Goal: Information Seeking & Learning: Find specific fact

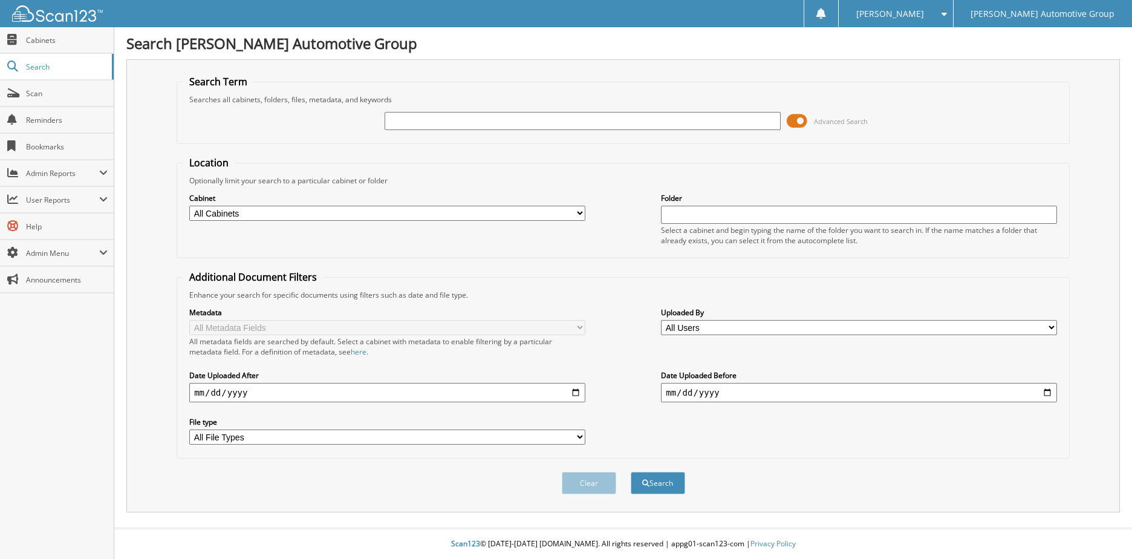
click at [491, 102] on div "Searches all cabinets, folders, files, metadata, and keywords" at bounding box center [623, 99] width 880 height 10
click at [488, 115] on input "text" at bounding box center [583, 121] width 396 height 18
type input "172382"
click at [631, 472] on button "Search" at bounding box center [658, 483] width 54 height 22
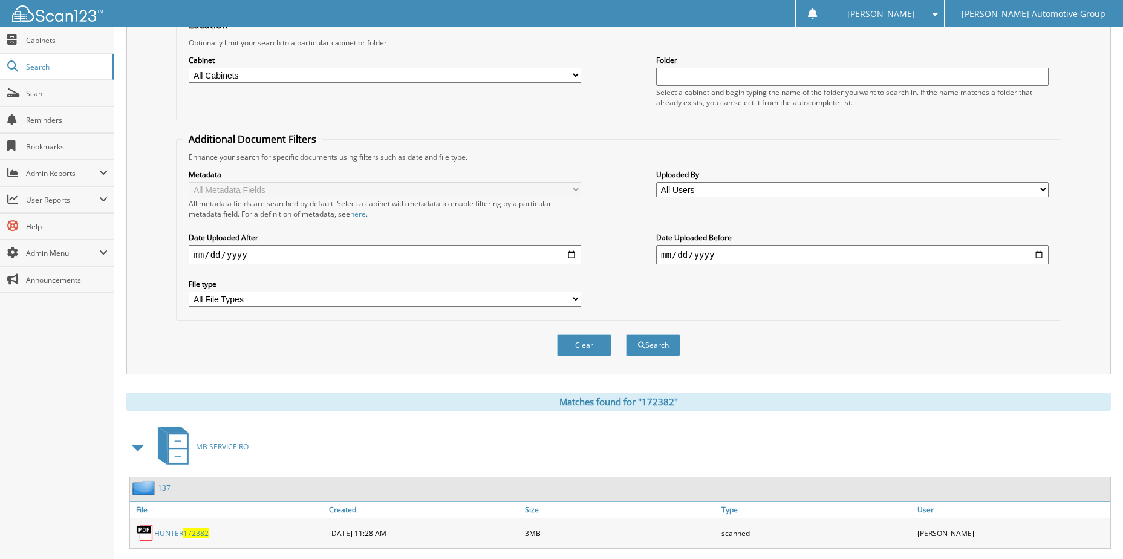
scroll to position [165, 0]
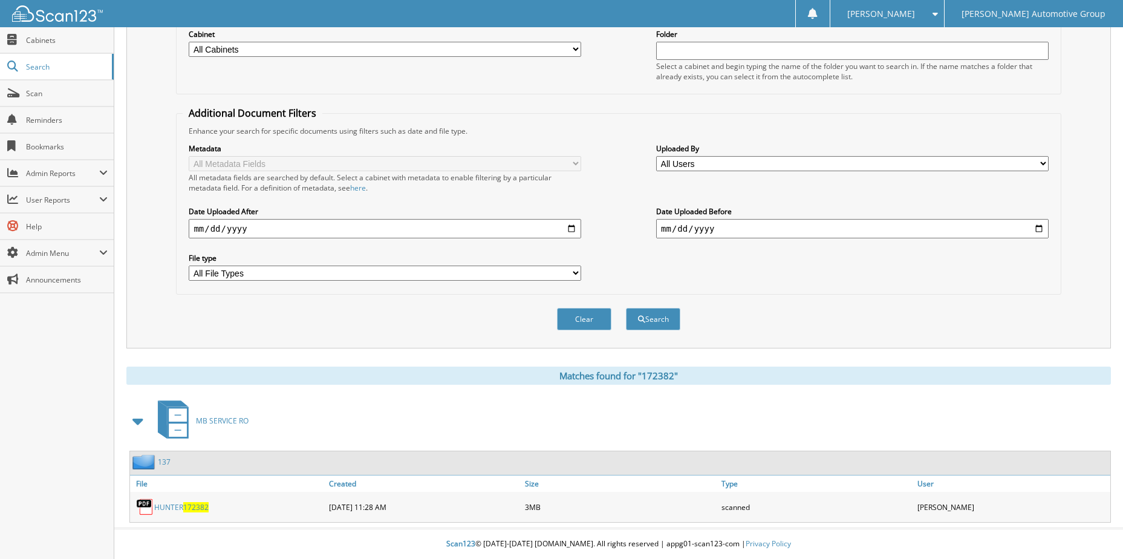
click at [187, 506] on span "172382" at bounding box center [195, 507] width 25 height 10
click at [1108, 67] on div "Search Term Searches all cabinets, folders, files, metadata, and keywords 17238…" at bounding box center [618, 121] width 985 height 453
click at [28, 65] on span "Search" at bounding box center [66, 67] width 80 height 10
